Goal: Transaction & Acquisition: Purchase product/service

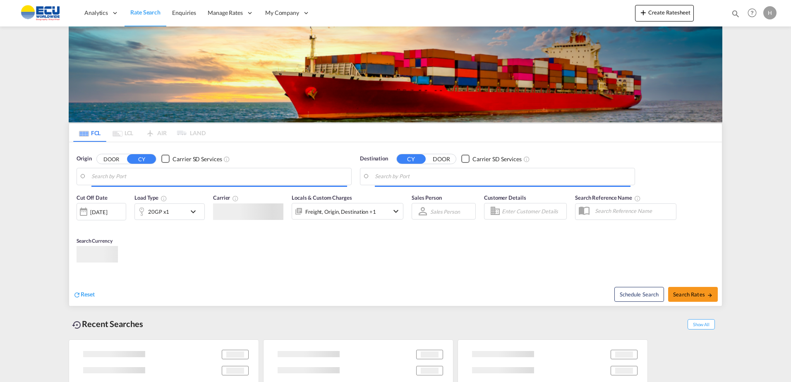
type input "Fos-[GEOGRAPHIC_DATA], [GEOGRAPHIC_DATA]"
type input "[US_STATE], [GEOGRAPHIC_DATA], USNYC"
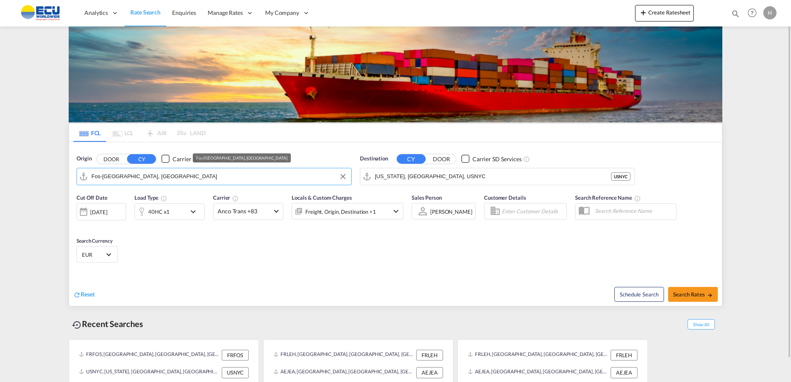
click at [182, 177] on input "Fos-[GEOGRAPHIC_DATA], [GEOGRAPHIC_DATA]" at bounding box center [219, 176] width 256 height 12
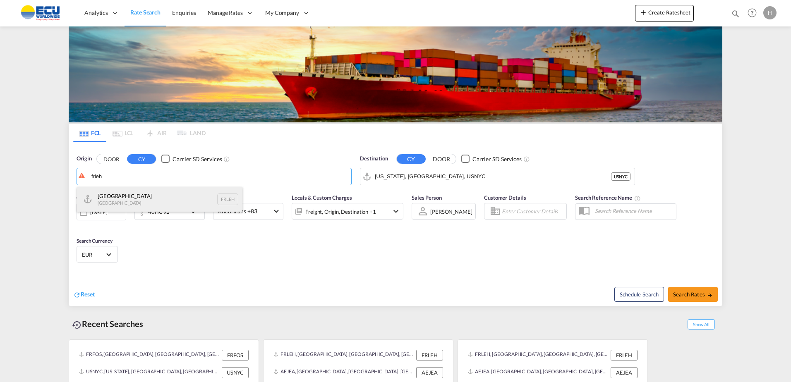
click at [127, 193] on div "Le Havre [GEOGRAPHIC_DATA] FRLEH" at bounding box center [159, 199] width 165 height 25
type input "[GEOGRAPHIC_DATA], [GEOGRAPHIC_DATA]"
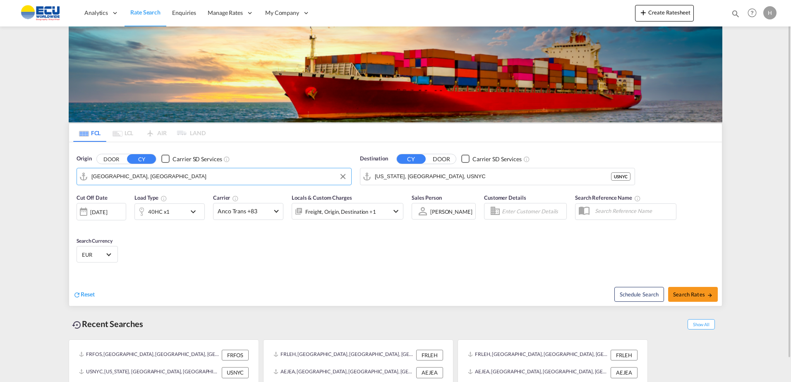
click at [439, 177] on input "[US_STATE], [GEOGRAPHIC_DATA], USNYC" at bounding box center [493, 176] width 236 height 12
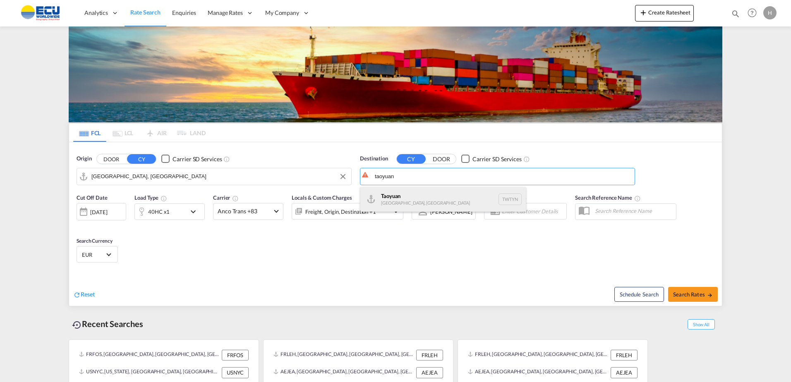
click at [423, 200] on div "Taoyuan [GEOGRAPHIC_DATA], [GEOGRAPHIC_DATA] TWTYN" at bounding box center [442, 199] width 165 height 25
type input "Taoyuan, TWTYN"
click at [366, 254] on div "Cut Off Date [DATE] [DATE] Load Type 40HC x1 Carrier Anco Trans +83 Online Rate…" at bounding box center [395, 229] width 653 height 81
click at [188, 211] on md-icon "icon-chevron-down" at bounding box center [195, 212] width 14 height 10
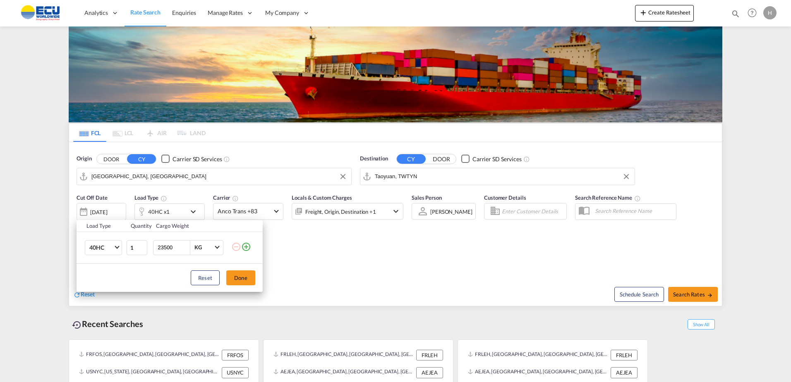
click at [259, 213] on div "Load Type Quantity Cargo Weight 40HC 20GP 40GP 40HC 45HC 20RE 40RE 40HR 20OT 40…" at bounding box center [395, 191] width 791 height 382
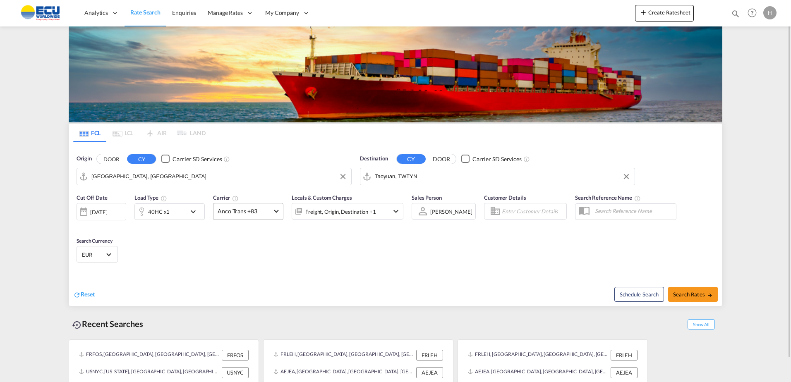
click at [258, 213] on span "Anco Trans +83" at bounding box center [245, 211] width 54 height 8
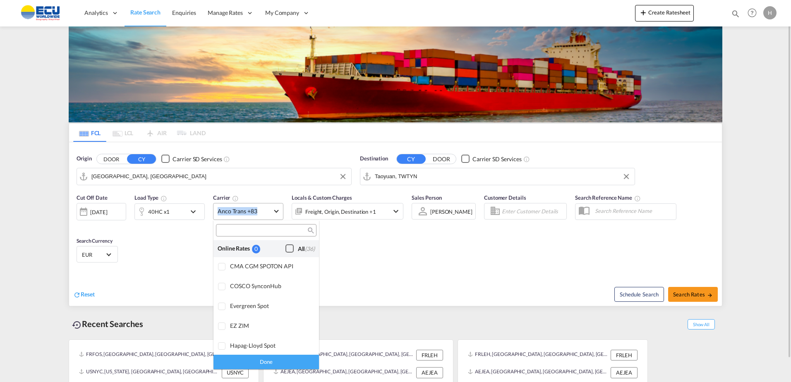
click at [285, 248] on div "Checkbox No Ink" at bounding box center [289, 248] width 8 height 8
click at [285, 359] on div "Done" at bounding box center [265, 362] width 105 height 14
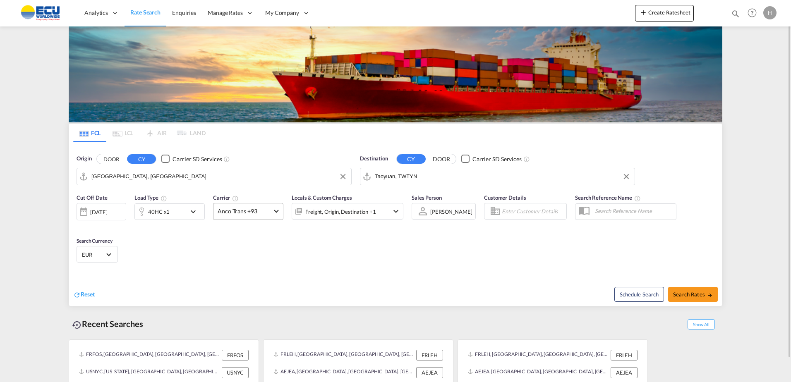
click at [365, 244] on div "Cut Off Date [DATE] [DATE] Load Type 40HC x1 Carrier Anco Trans +93 Locals & Cu…" at bounding box center [395, 229] width 653 height 81
click at [361, 208] on div "Freight, Origin, Destination +1" at bounding box center [340, 212] width 71 height 12
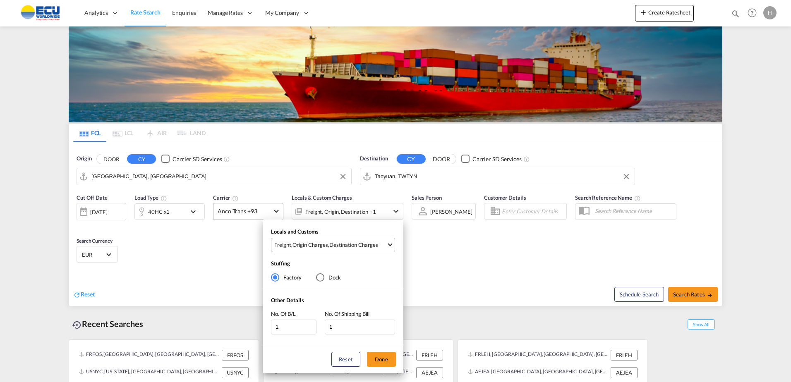
click at [354, 247] on div "Destination Charges" at bounding box center [353, 244] width 49 height 7
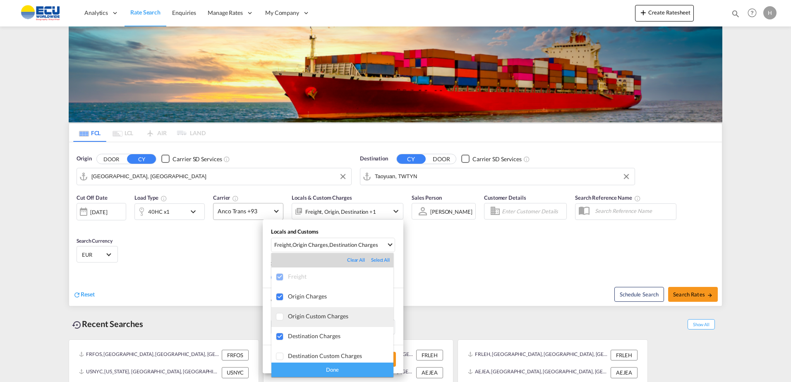
scroll to position [41, 0]
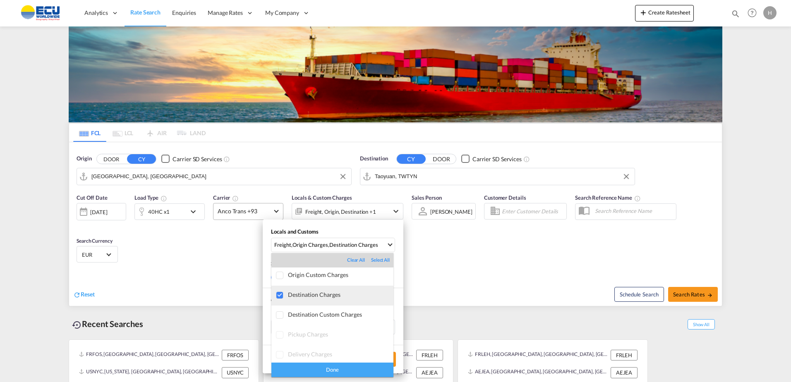
click at [312, 295] on div "Destination Charges" at bounding box center [340, 294] width 105 height 7
drag, startPoint x: 339, startPoint y: 368, endPoint x: 401, endPoint y: 339, distance: 68.5
click at [339, 368] on div "Done" at bounding box center [332, 370] width 122 height 14
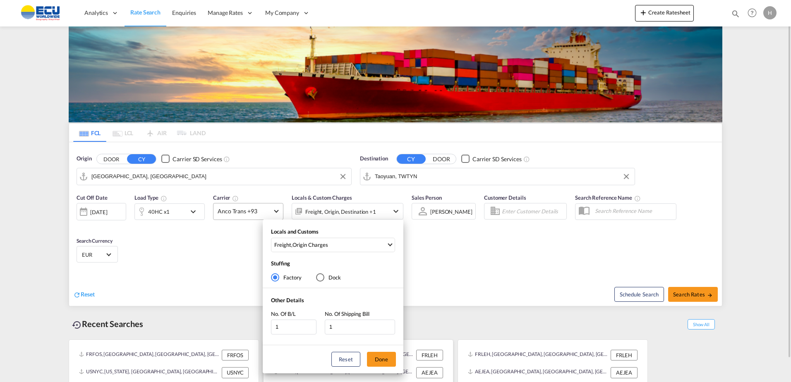
click at [383, 358] on button "Done" at bounding box center [381, 359] width 29 height 15
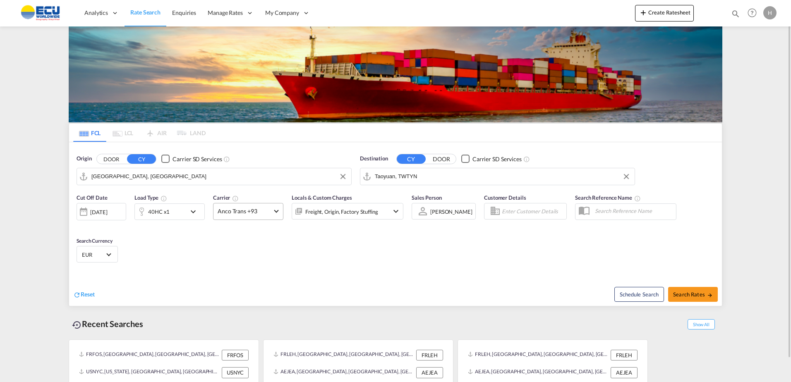
click at [428, 259] on div "Cut Off Date [DATE] [DATE] Load Type 40HC x1 Carrier Anco Trans +93 Locals & Cu…" at bounding box center [395, 229] width 653 height 81
click at [686, 299] on button "Search Rates" at bounding box center [693, 294] width 50 height 15
type input "FRLEH to TWTYN / [DATE]"
